Goal: Check status

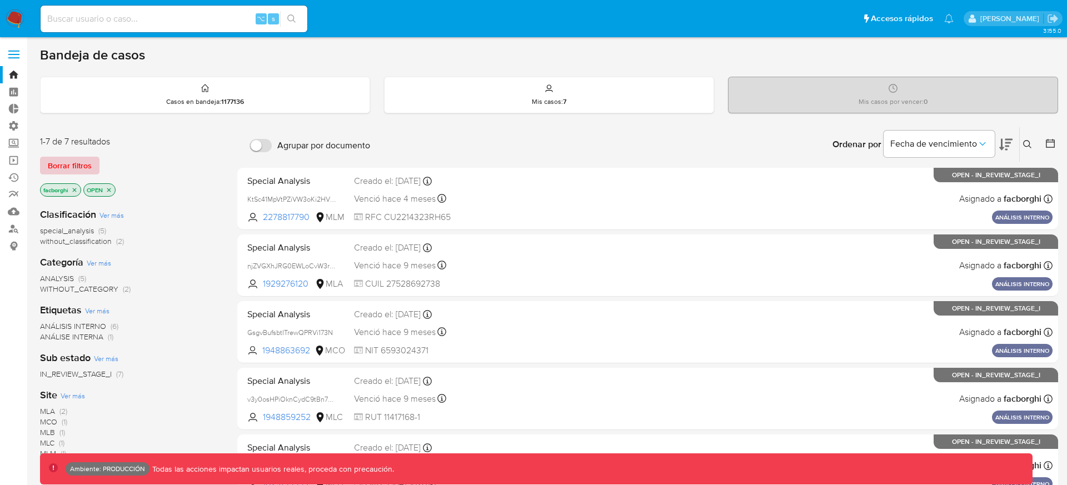
click at [72, 167] on span "Borrar filtros" at bounding box center [70, 166] width 44 height 16
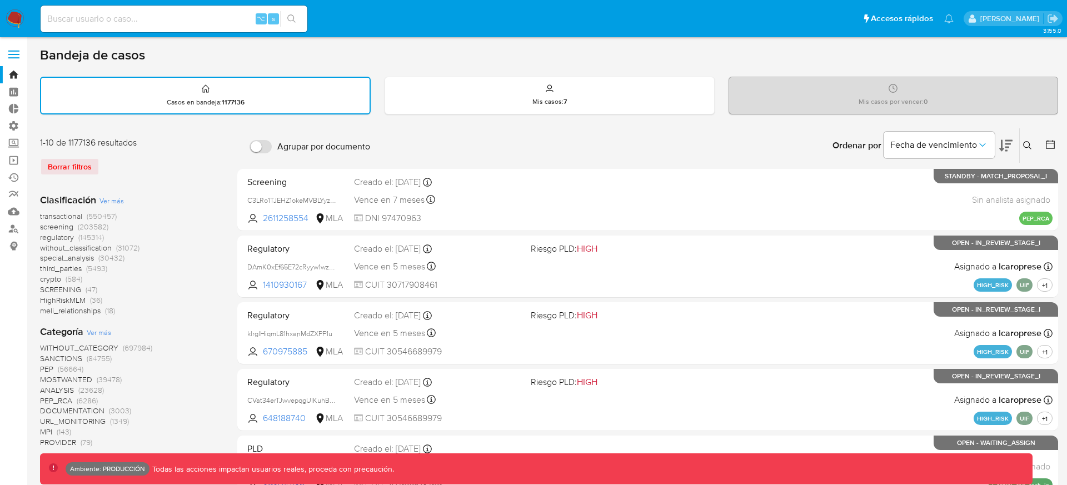
click at [77, 218] on span "transactional" at bounding box center [61, 216] width 42 height 11
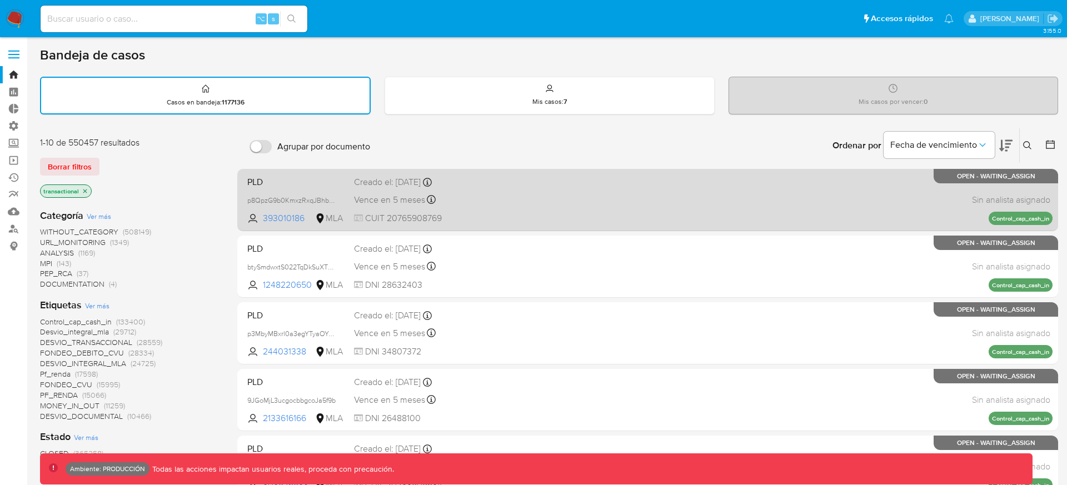
click at [537, 200] on div "PLD p8QpzG9b0KmxzRxqJBhbNdya 393010186 MLA Creado el: 26/06/2025 Creado el: 26/…" at bounding box center [647, 200] width 809 height 56
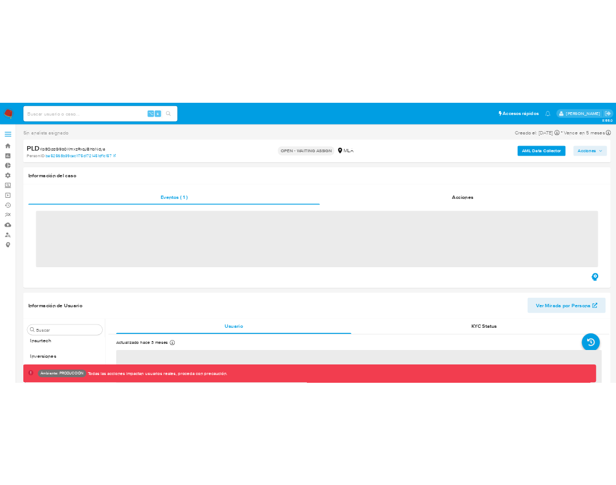
scroll to position [523, 0]
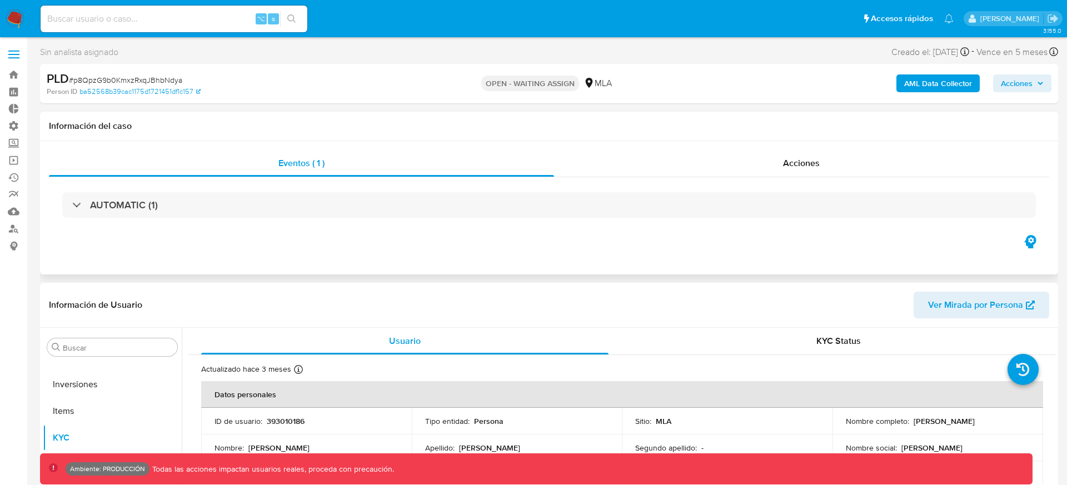
select select "10"
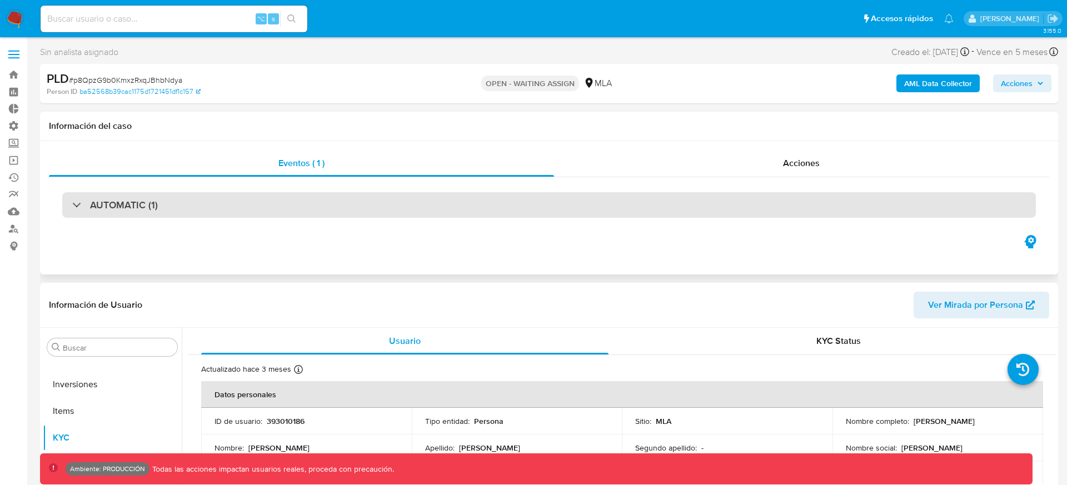
click at [367, 198] on div "AUTOMATIC (1)" at bounding box center [548, 205] width 973 height 26
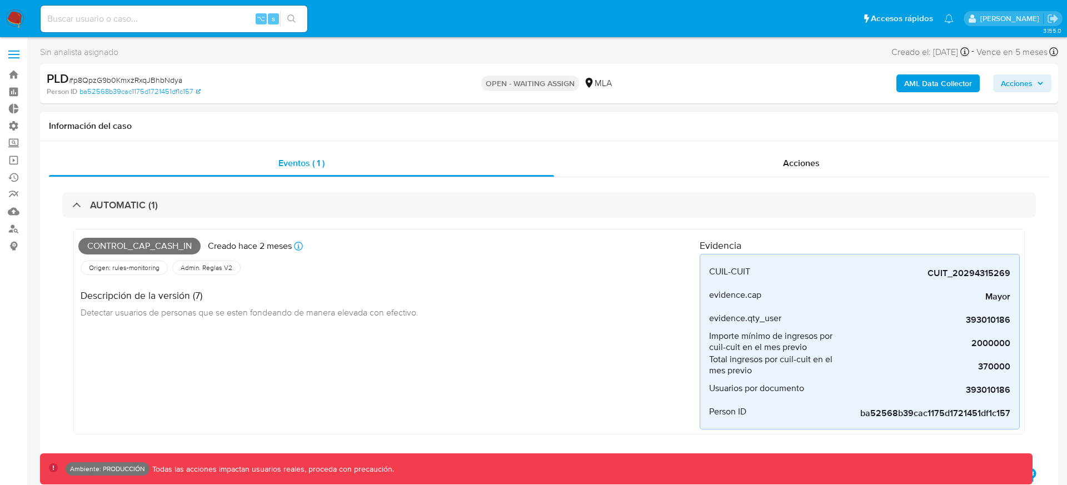
click at [673, 258] on div "Origen: rules-monitoring Referencia al id de la tabla rule-result en rules-moni…" at bounding box center [388, 267] width 621 height 19
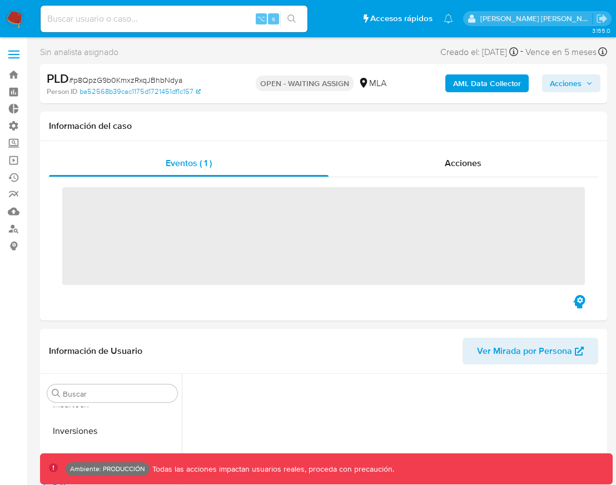
scroll to position [523, 0]
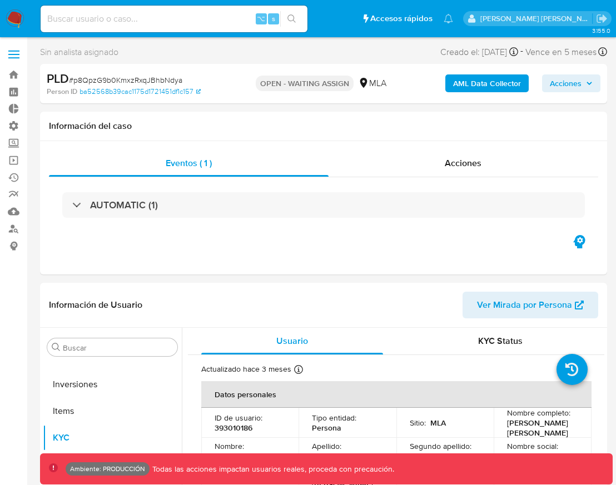
select select "10"
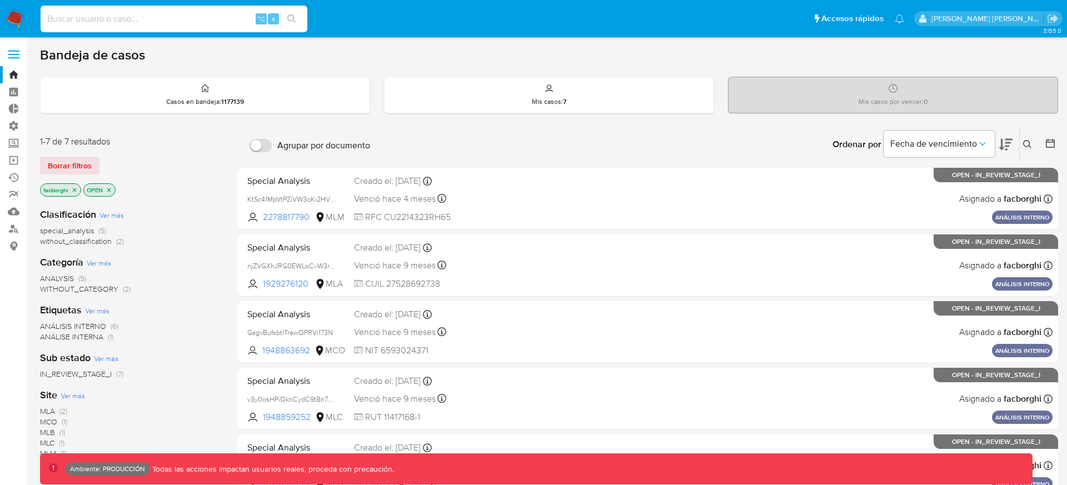
click at [195, 12] on input at bounding box center [174, 19] width 267 height 14
paste input "109380289"
type input "109380289"
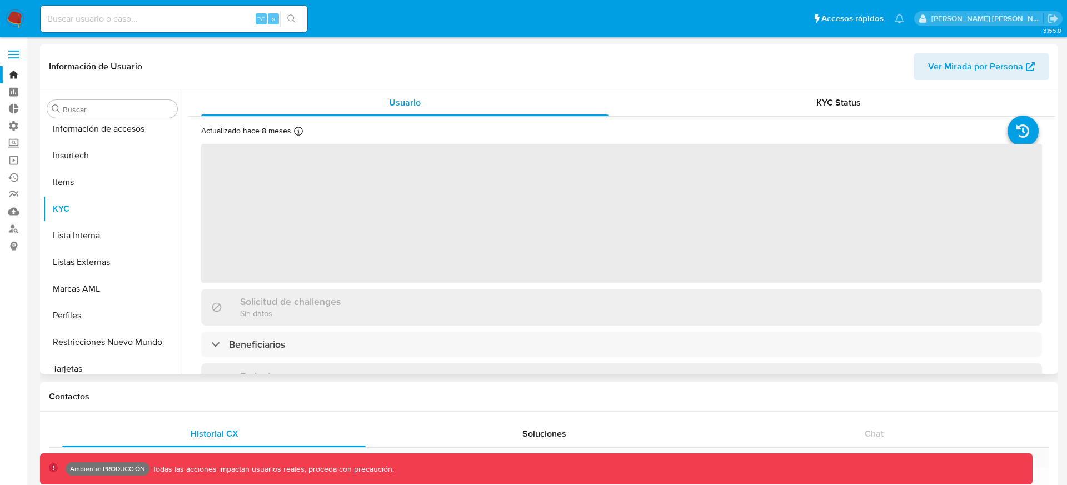
scroll to position [469, 0]
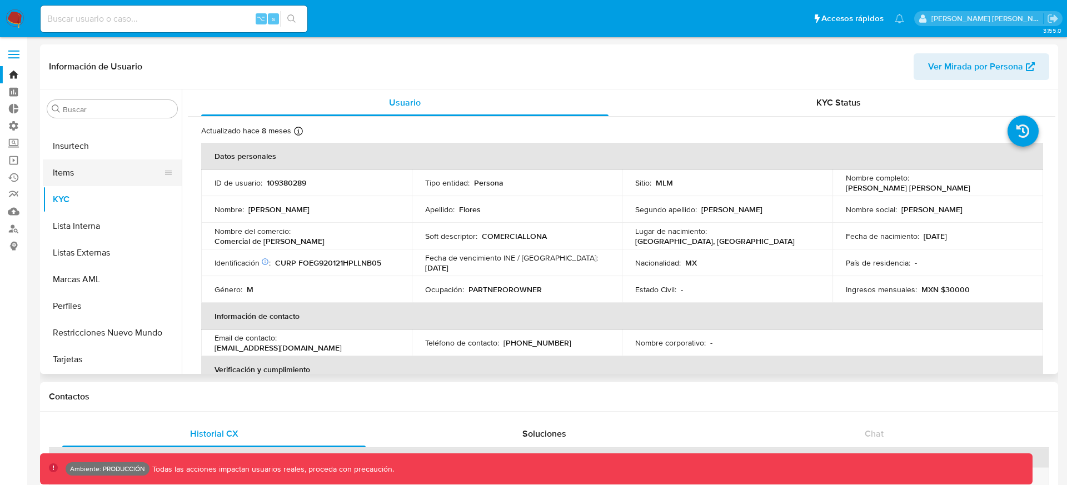
select select "10"
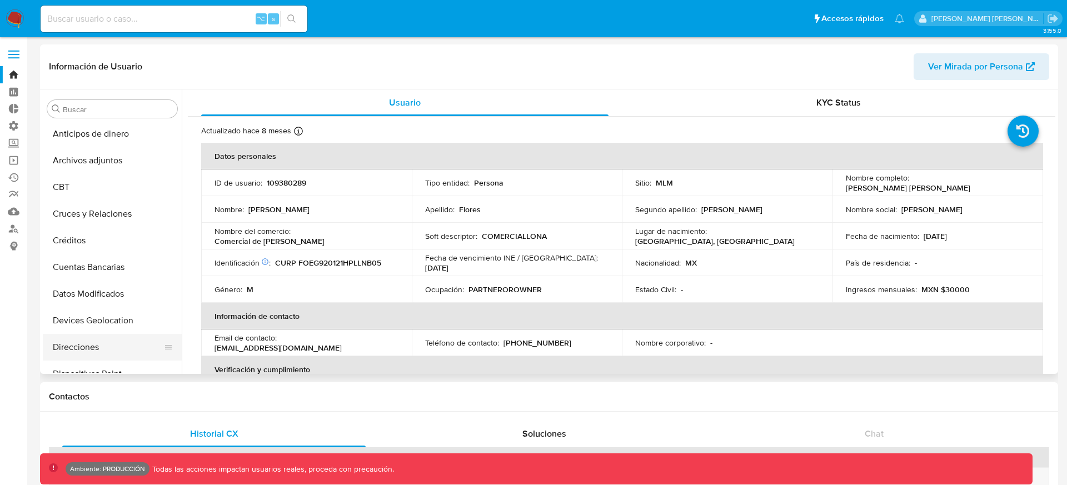
scroll to position [0, 0]
click at [83, 245] on button "Créditos" at bounding box center [108, 242] width 130 height 27
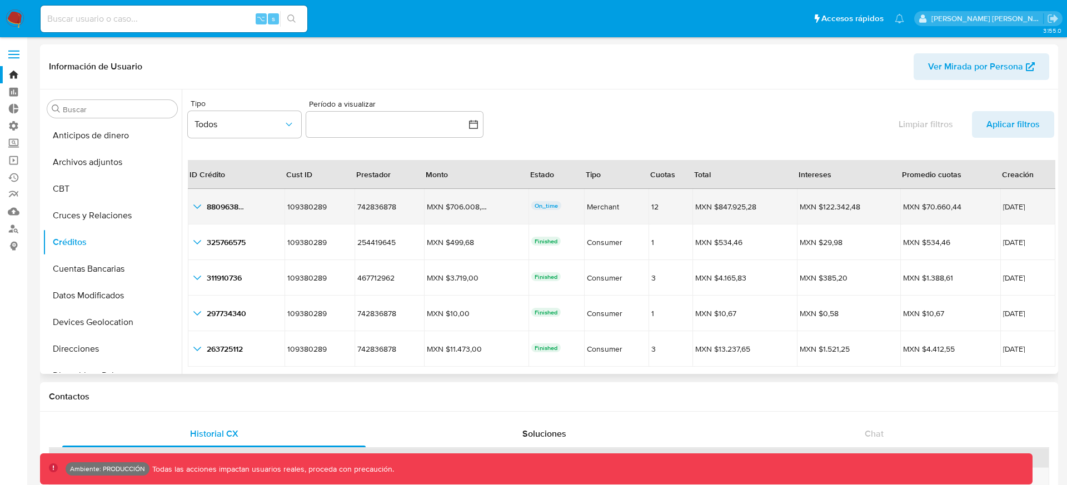
click at [193, 206] on icon "button_show_hidden_detail_by_id_0" at bounding box center [197, 206] width 13 height 13
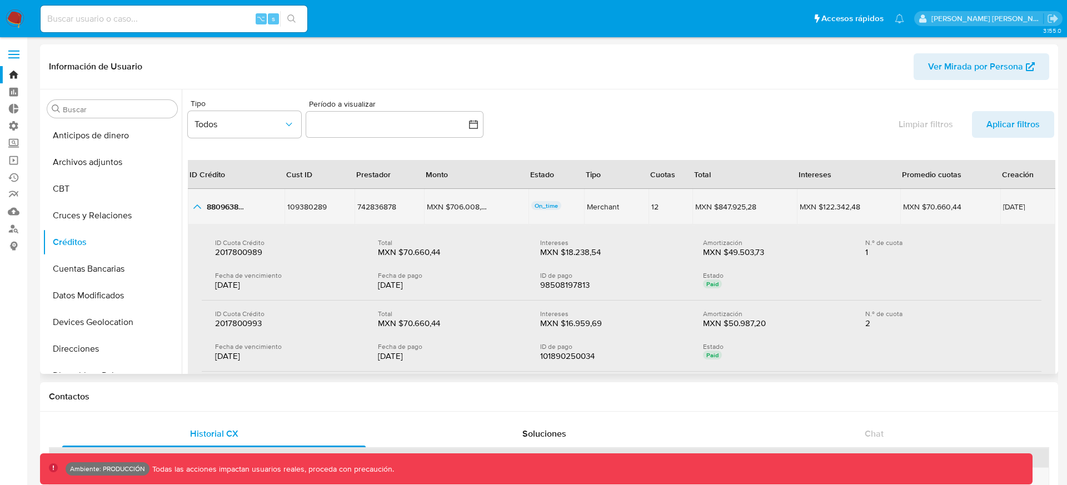
click at [193, 206] on icon "button_show_hidden_detail_by_id_0" at bounding box center [197, 206] width 13 height 13
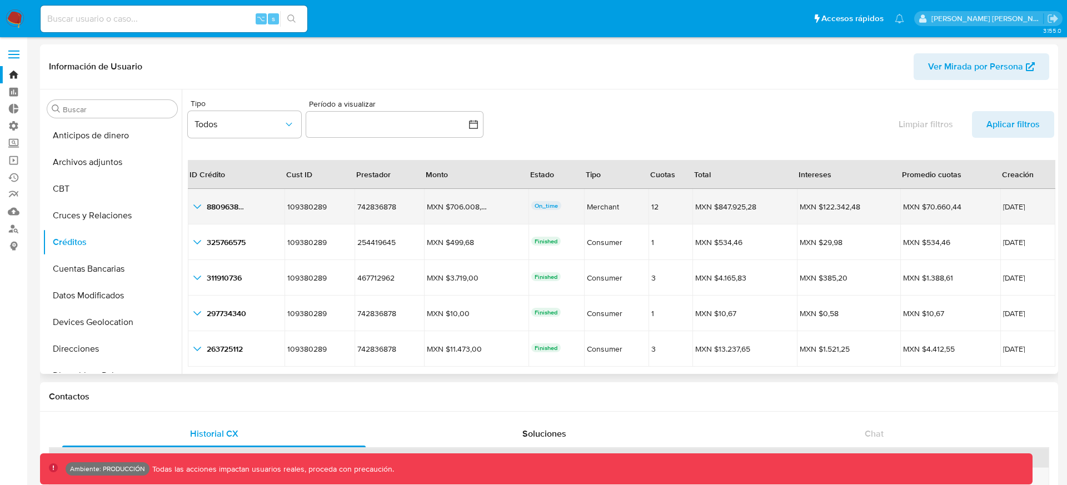
scroll to position [26, 0]
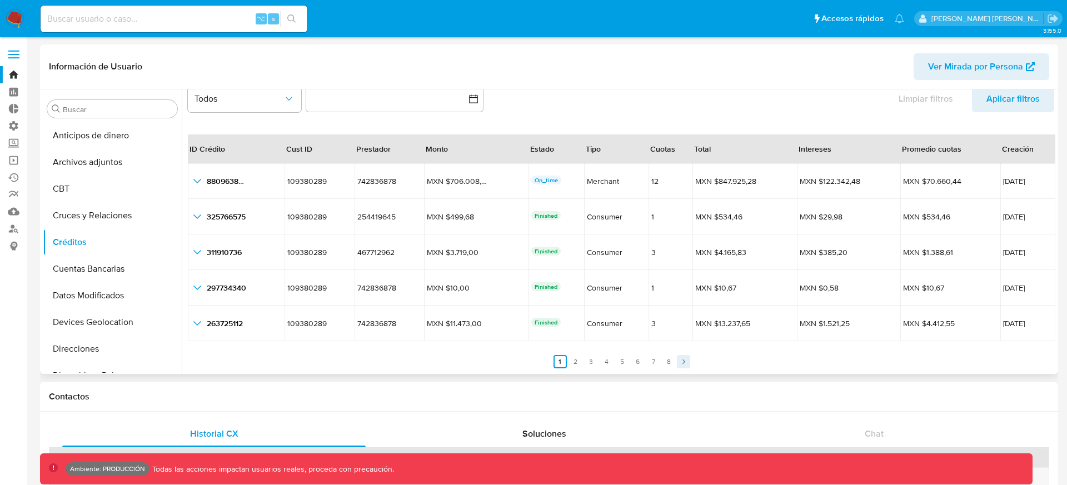
click at [685, 361] on link "Siguiente" at bounding box center [683, 361] width 13 height 13
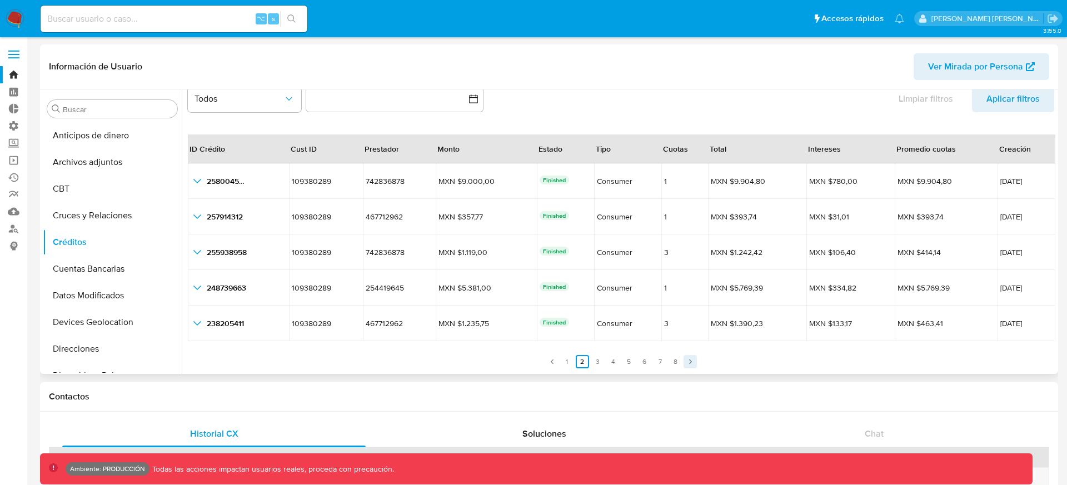
click at [687, 362] on icon "Paginación" at bounding box center [690, 361] width 7 height 7
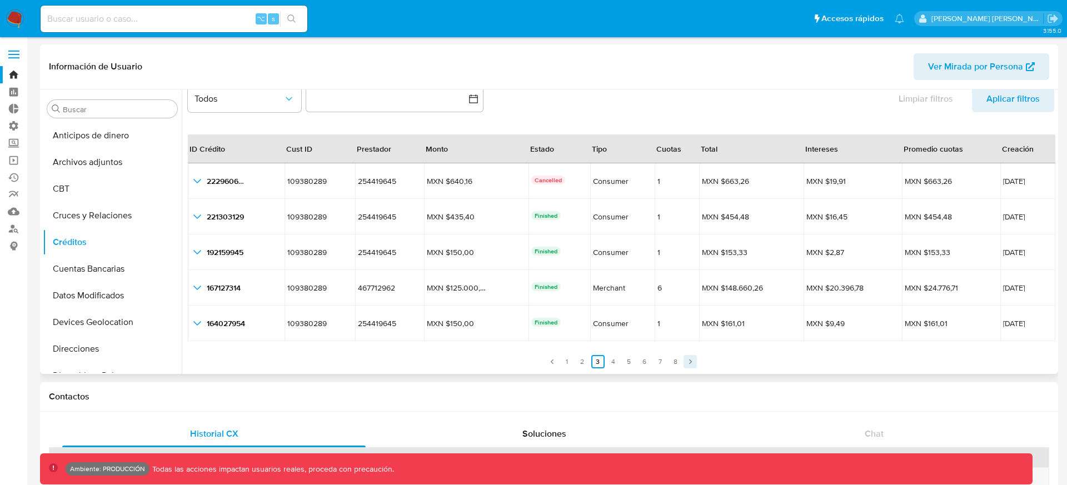
click at [687, 362] on icon "Paginación" at bounding box center [690, 361] width 7 height 7
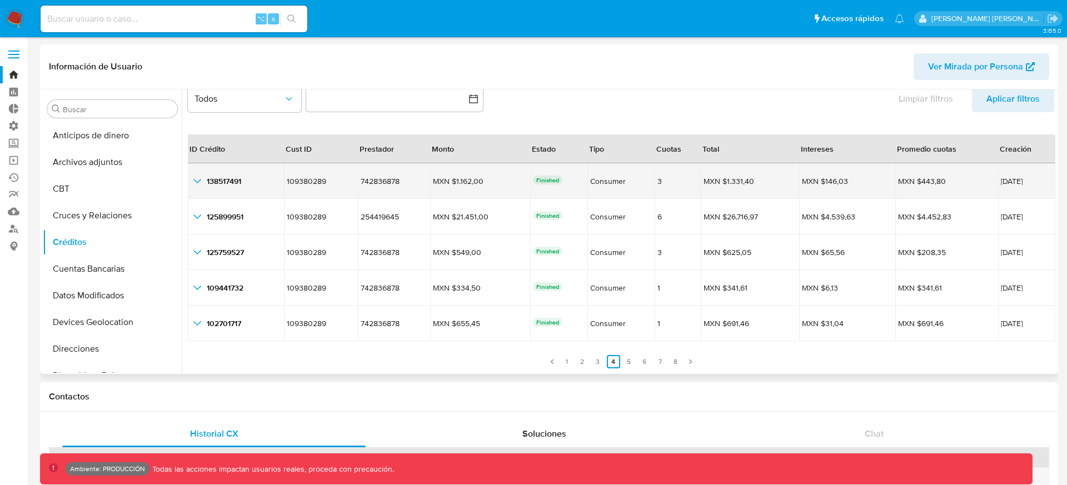
click at [197, 177] on icon "button_show_hidden_detail_by_id_0" at bounding box center [197, 180] width 13 height 13
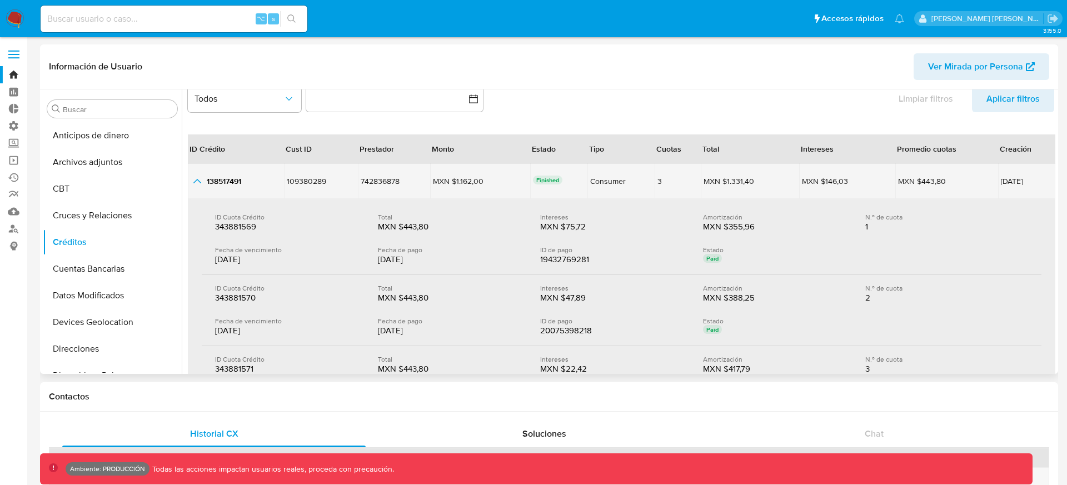
click at [197, 176] on icon "button_show_hidden_detail_by_id_0" at bounding box center [197, 180] width 13 height 13
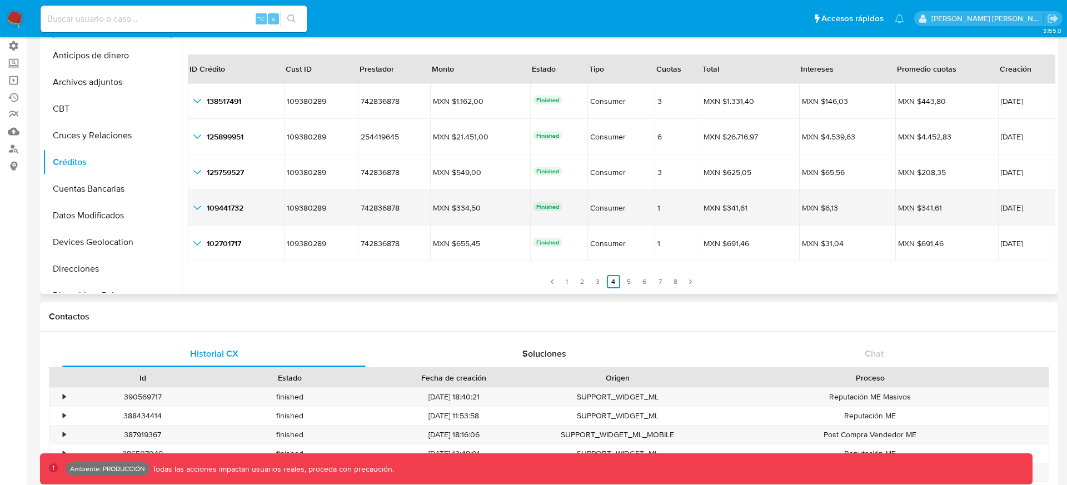
scroll to position [102, 0]
